Goal: Communication & Community: Answer question/provide support

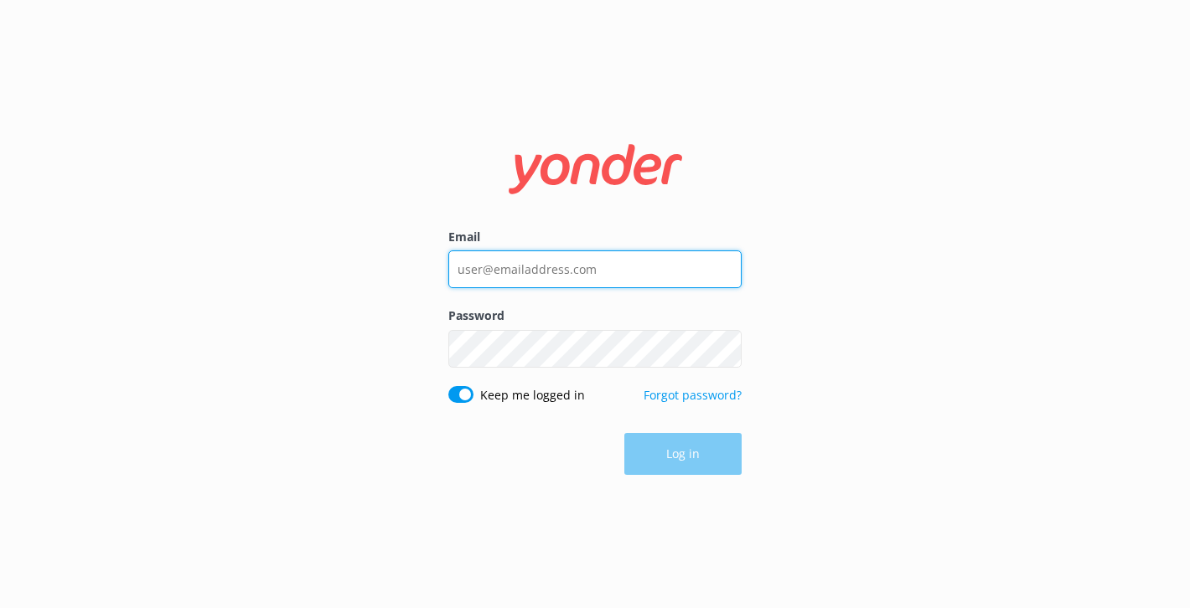
type input "[EMAIL_ADDRESS][DOMAIN_NAME]"
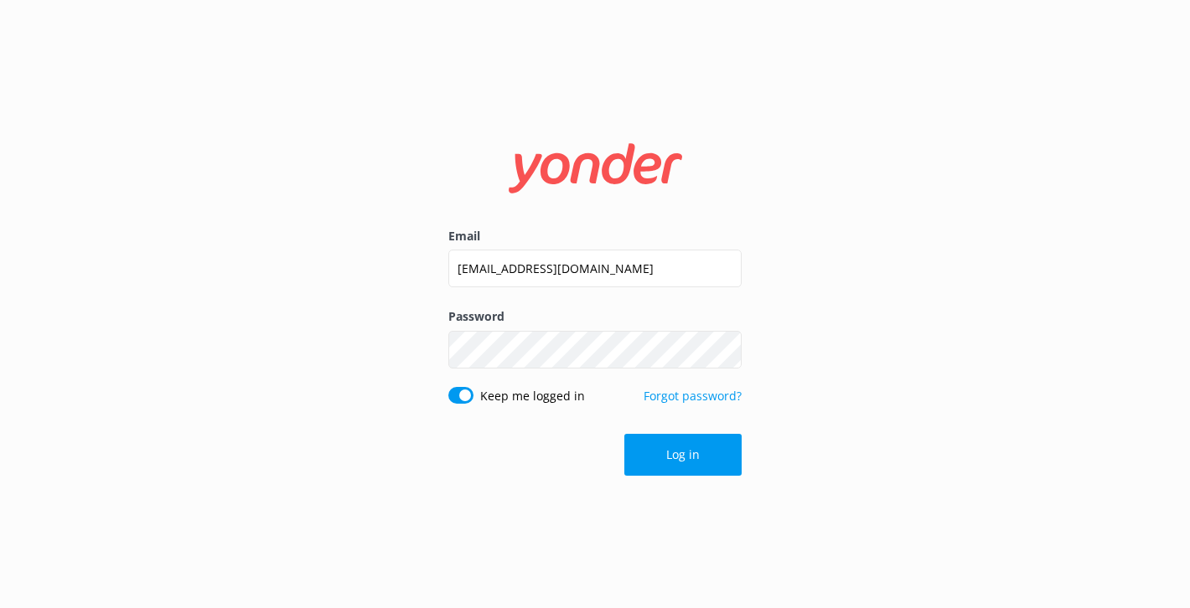
click at [664, 452] on div "Log in" at bounding box center [594, 455] width 293 height 42
click at [664, 452] on button "Log in" at bounding box center [682, 455] width 117 height 42
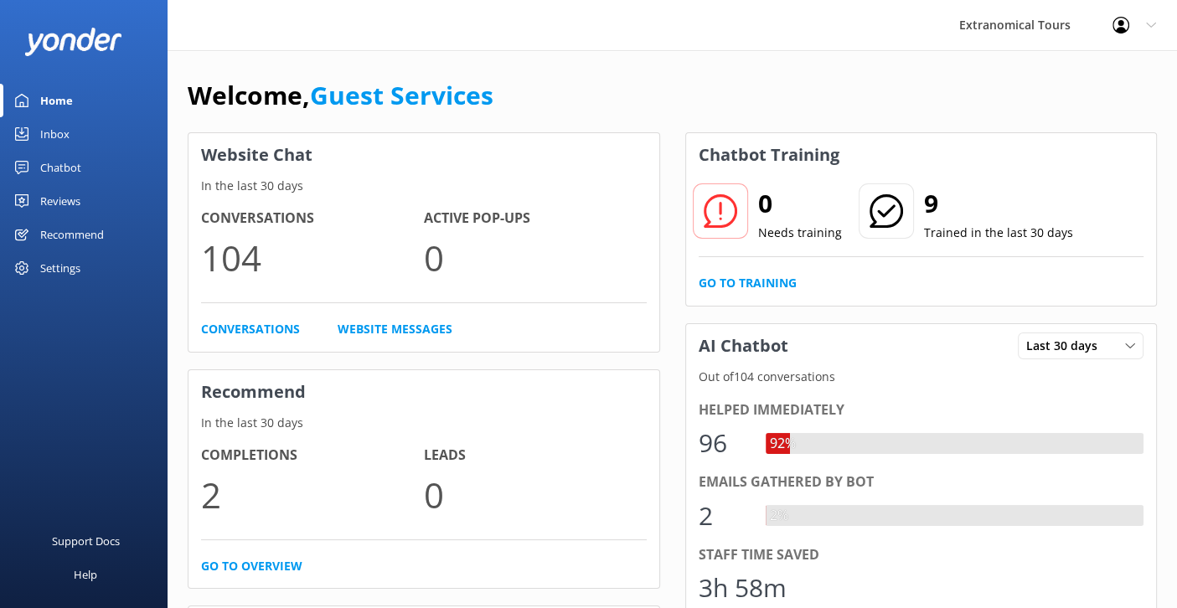
click at [80, 136] on link "Inbox" at bounding box center [84, 134] width 168 height 34
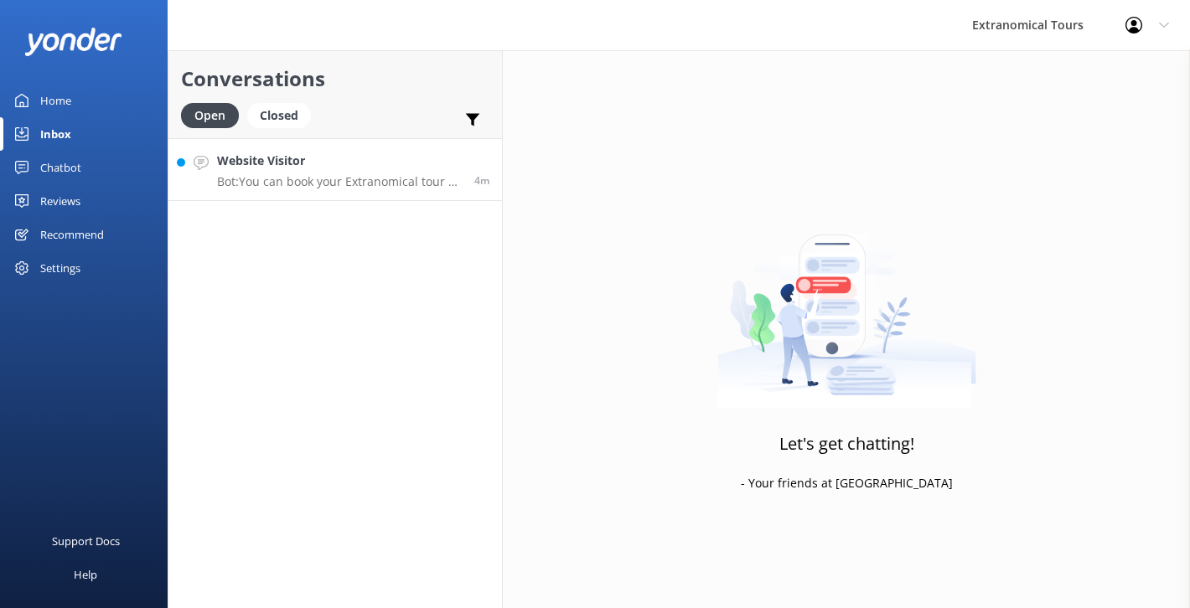
click at [275, 173] on div "Website Visitor Bot: You can book your Extranomical tour by checking live avail…" at bounding box center [339, 170] width 245 height 36
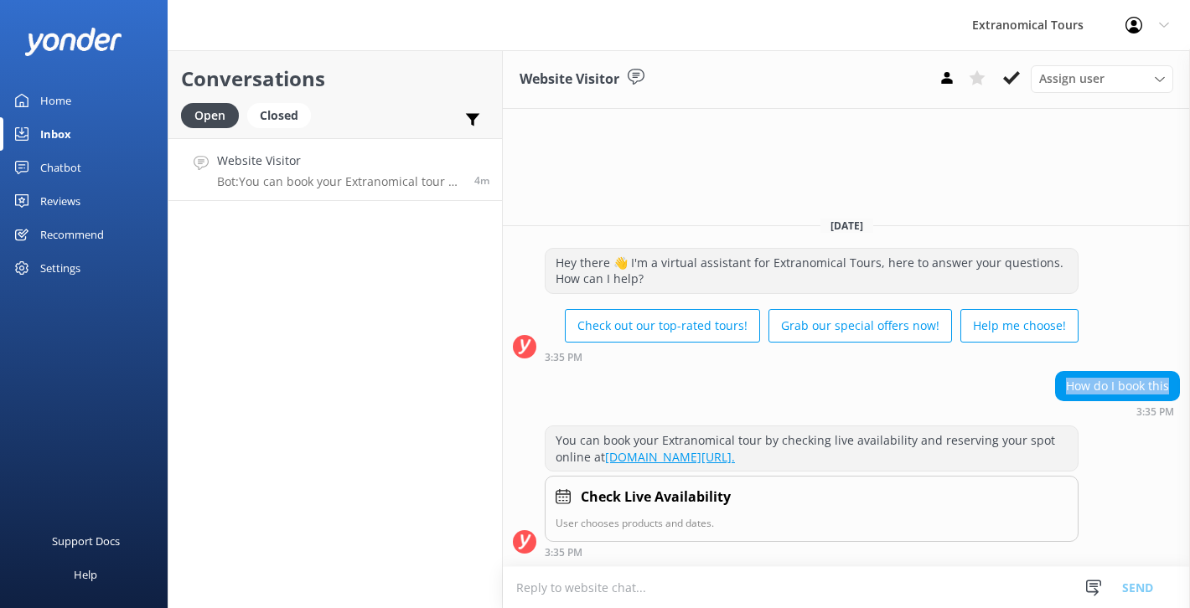
copy div "How do I book this"
drag, startPoint x: 1061, startPoint y: 383, endPoint x: 1175, endPoint y: 390, distance: 114.1
click at [1175, 390] on div "How do I book this" at bounding box center [1117, 386] width 123 height 28
click at [624, 574] on textarea at bounding box center [846, 587] width 687 height 41
paste textarea "Thank you for your interest! Could you please let me know which tour you would …"
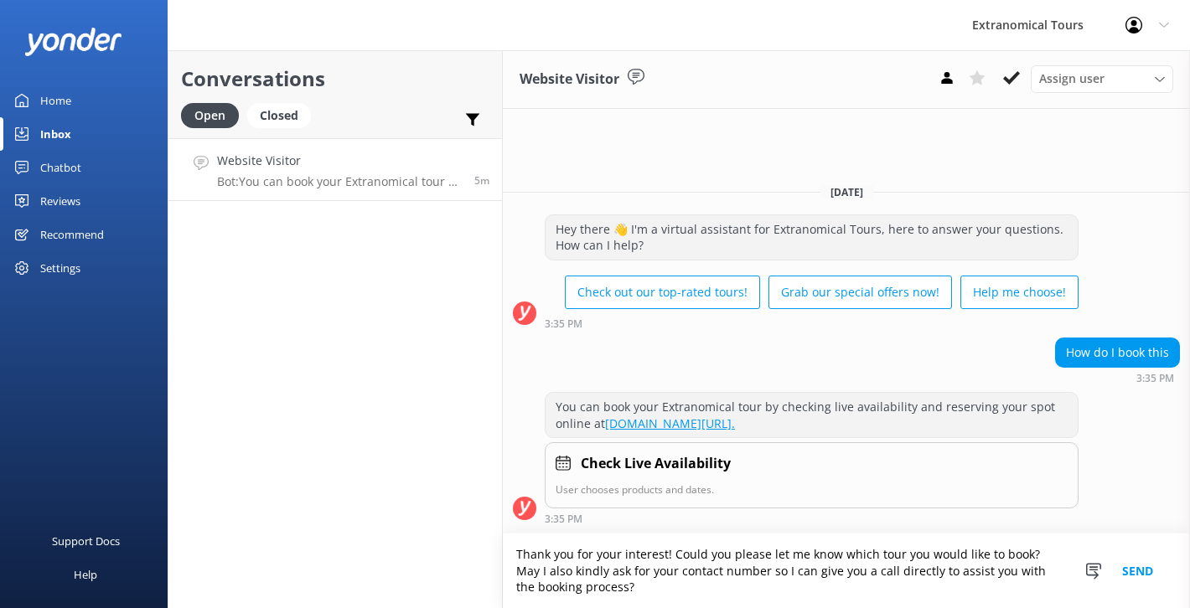
type textarea "Thank you for your interest! Could you please let me know which tour you would …"
click at [1143, 573] on button "Send" at bounding box center [1137, 571] width 63 height 75
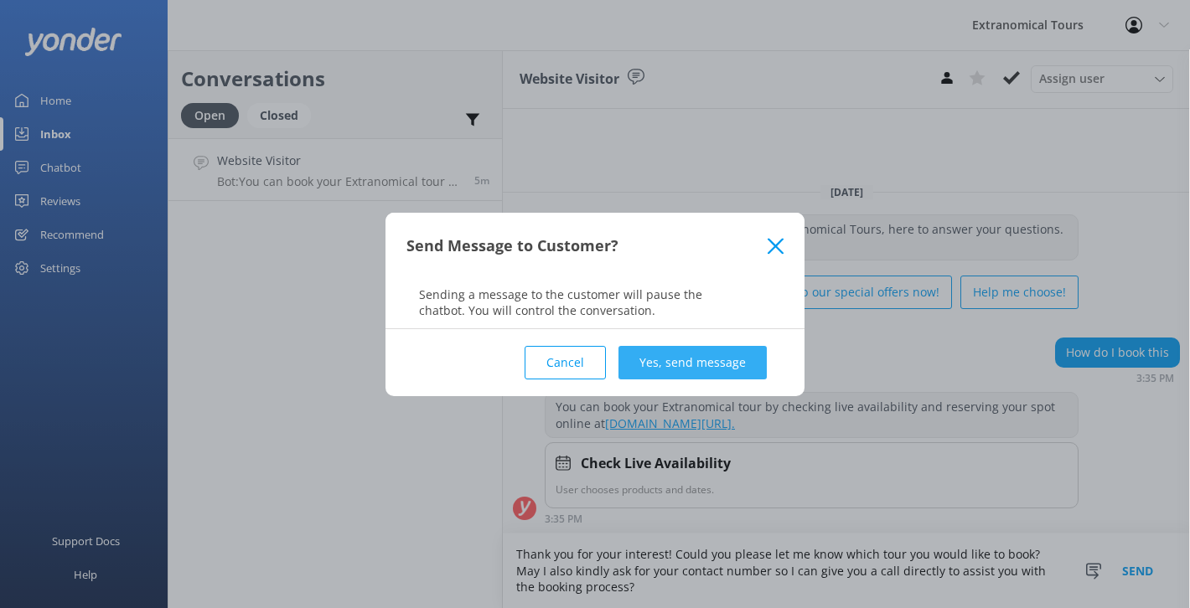
click at [690, 361] on button "Yes, send message" at bounding box center [692, 363] width 148 height 34
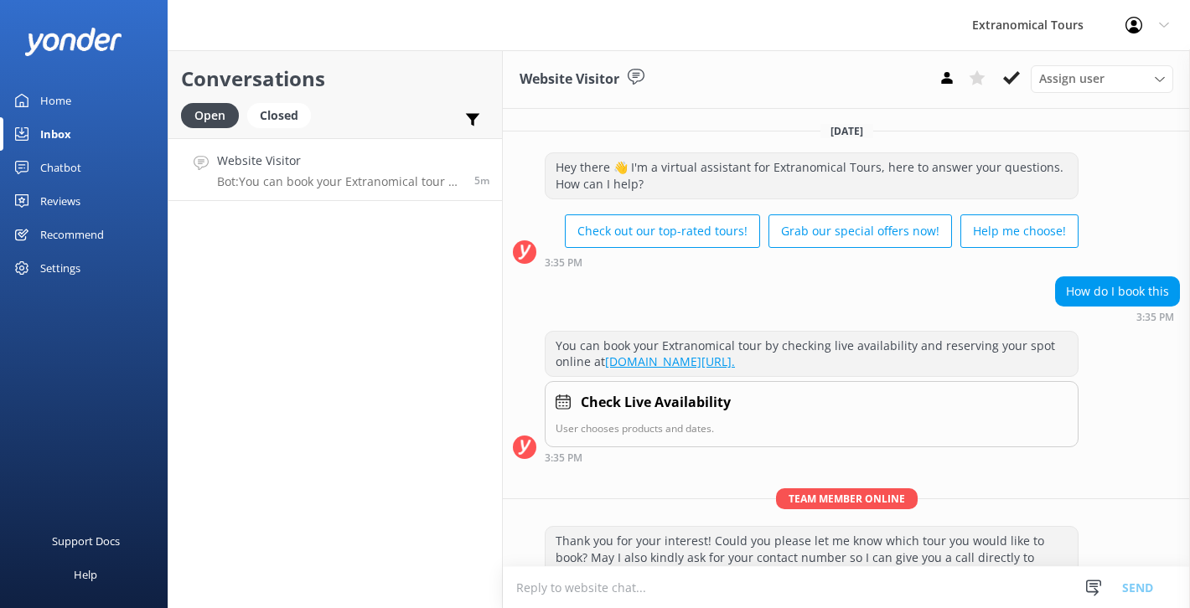
scroll to position [44, 0]
